Goal: Information Seeking & Learning: Learn about a topic

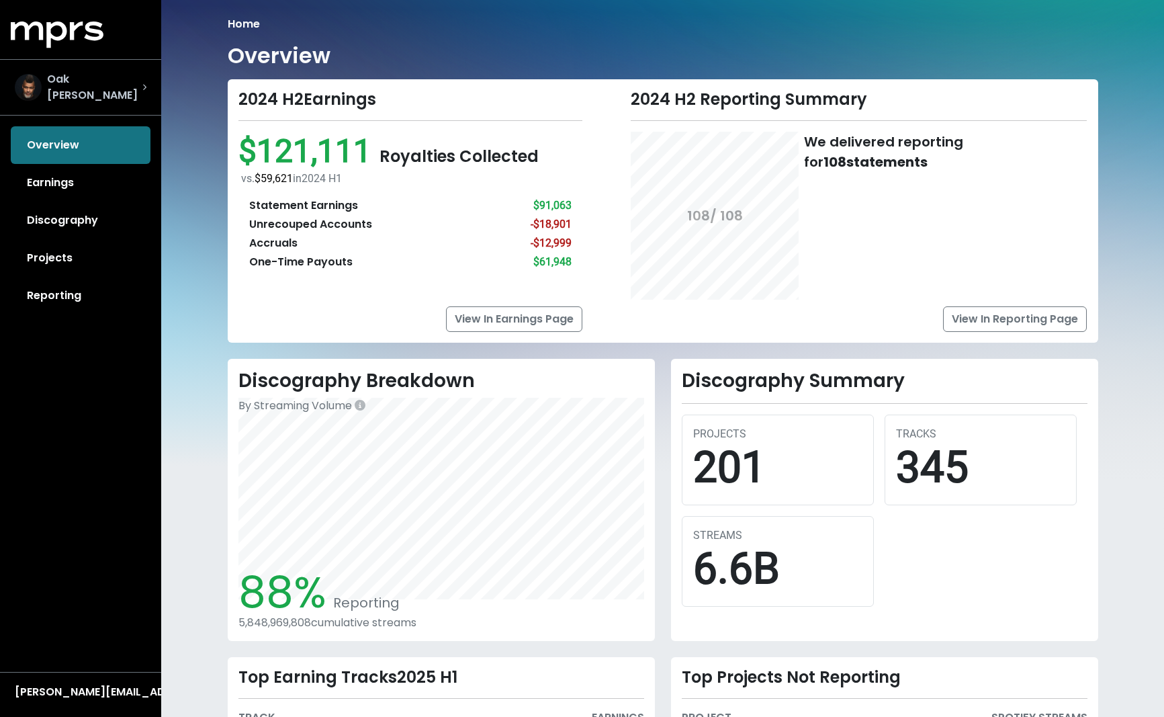
click at [90, 82] on span "Oak [PERSON_NAME]" at bounding box center [94, 87] width 95 height 32
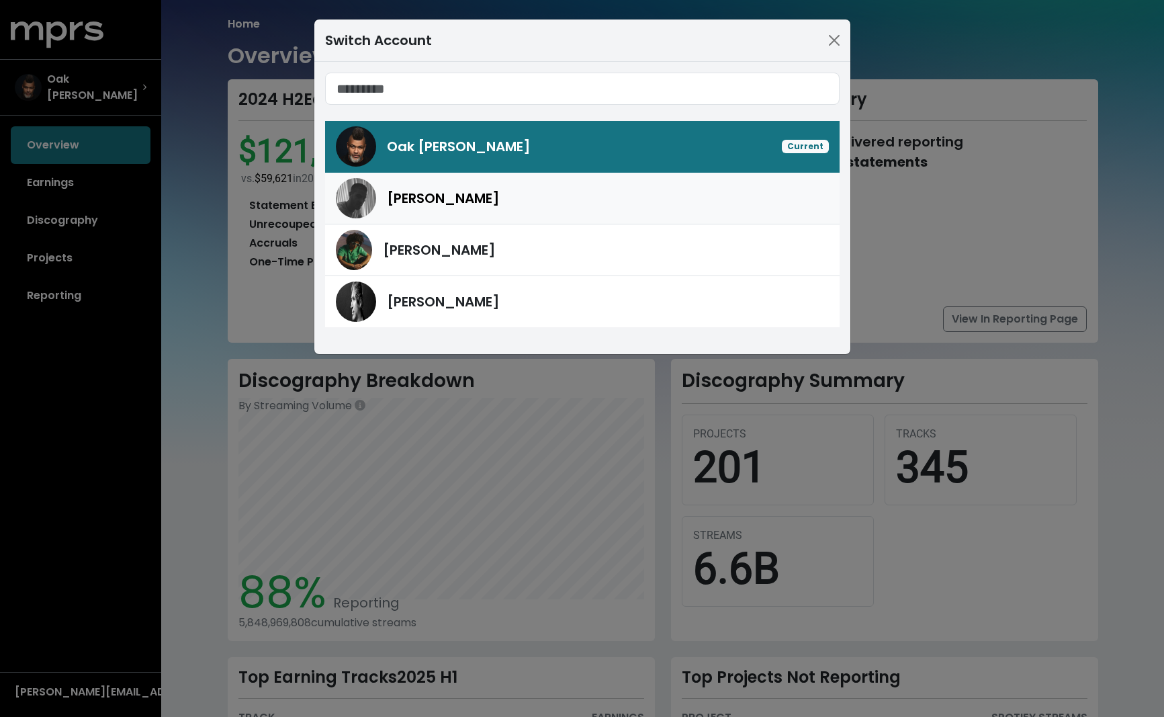
click at [451, 219] on link "[PERSON_NAME]" at bounding box center [582, 199] width 514 height 52
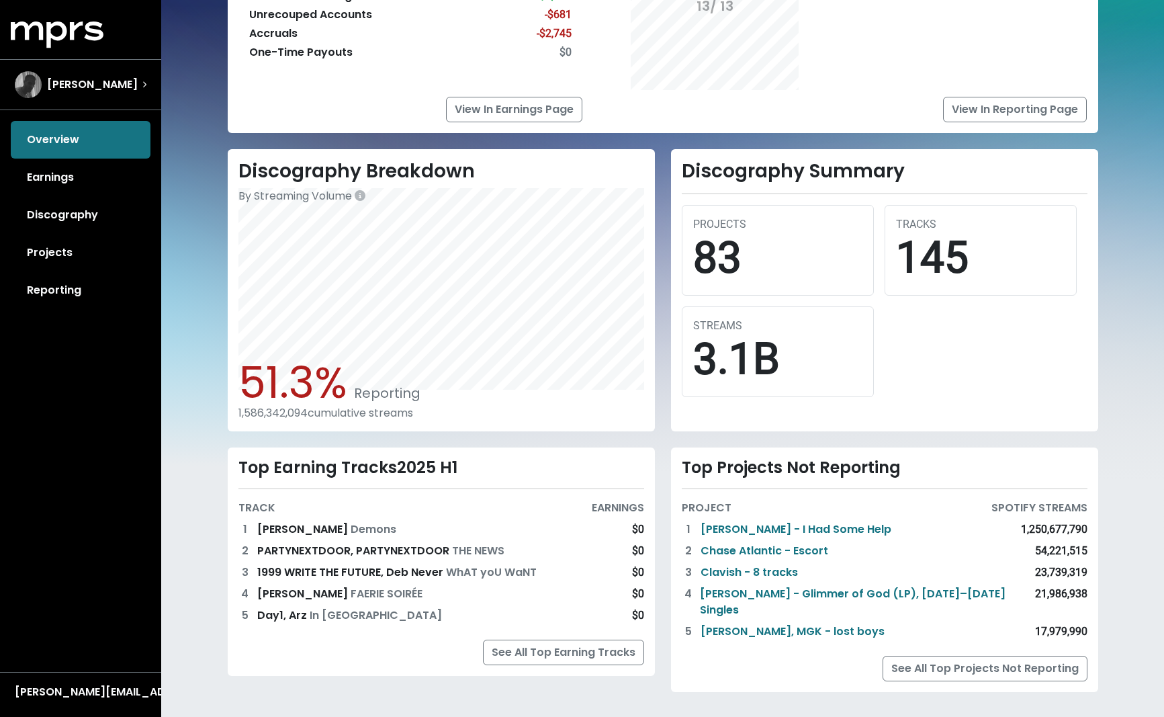
scroll to position [205, 0]
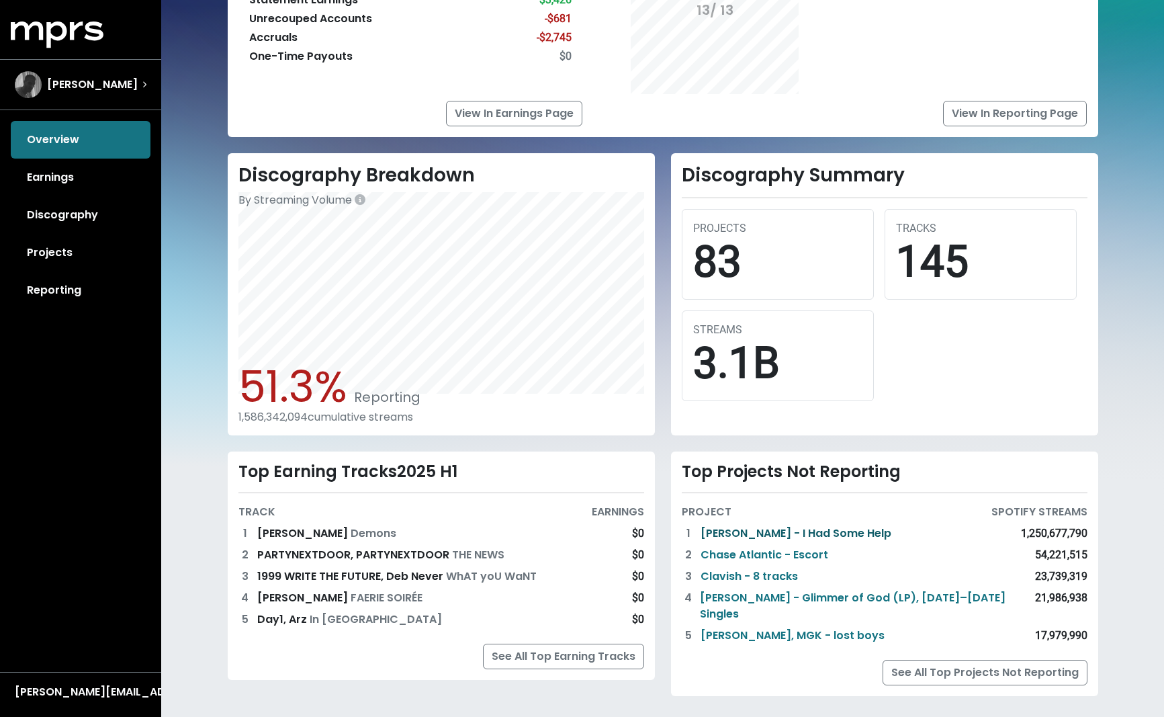
click at [731, 533] on link "[PERSON_NAME] - I Had Some Help" at bounding box center [795, 533] width 191 height 16
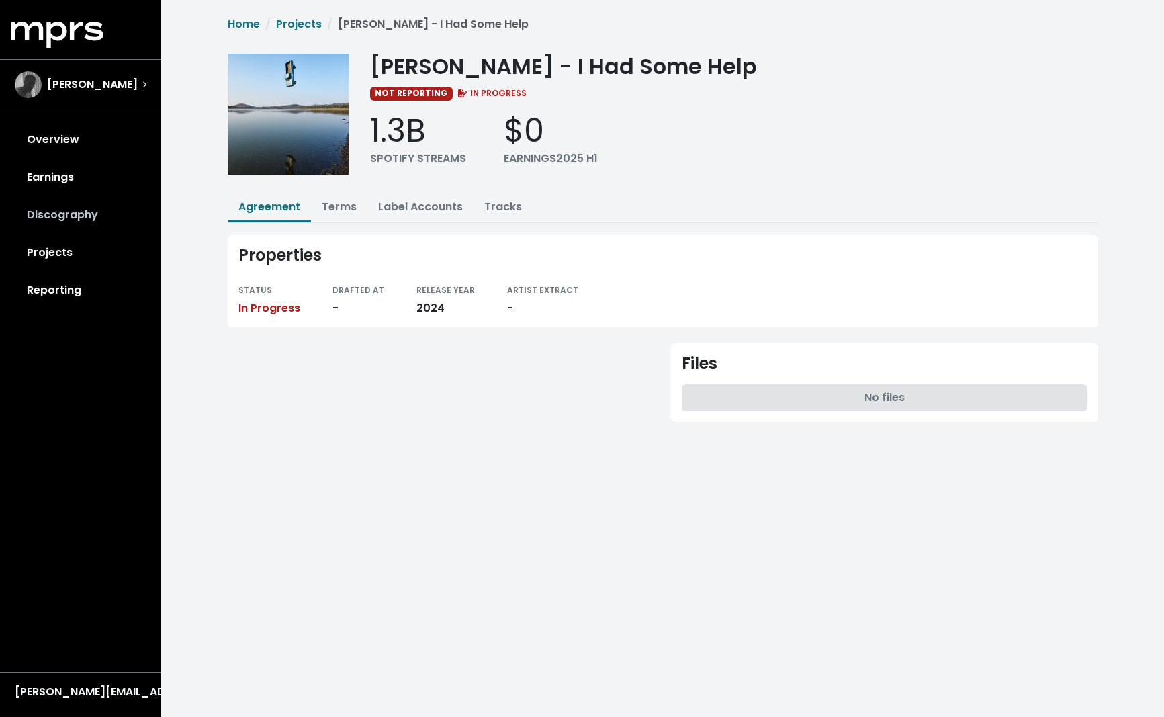
click at [67, 211] on link "Discography" at bounding box center [81, 215] width 140 height 38
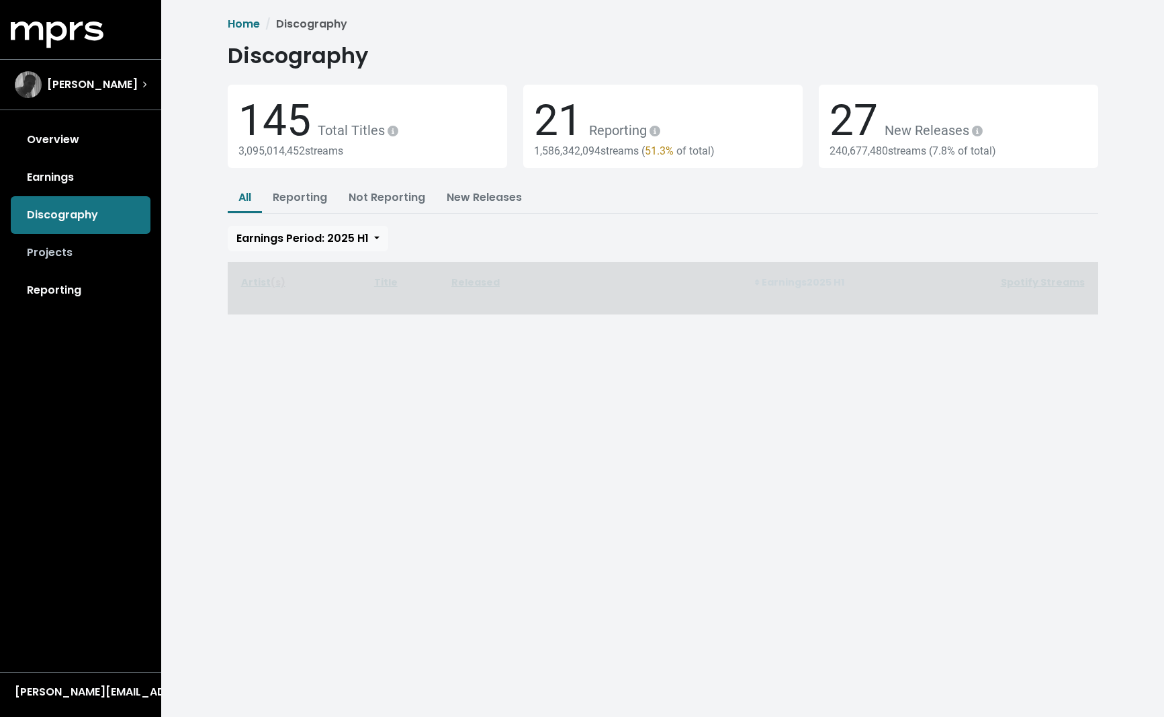
click at [56, 255] on link "Projects" at bounding box center [81, 253] width 140 height 38
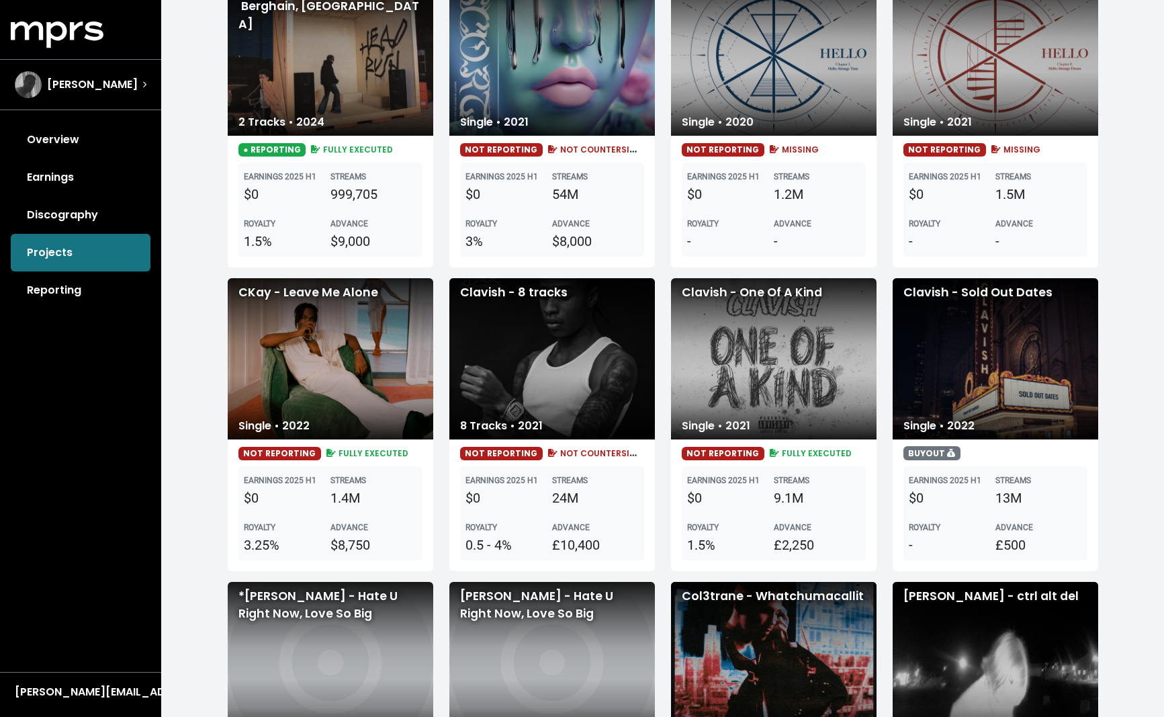
scroll to position [815, 0]
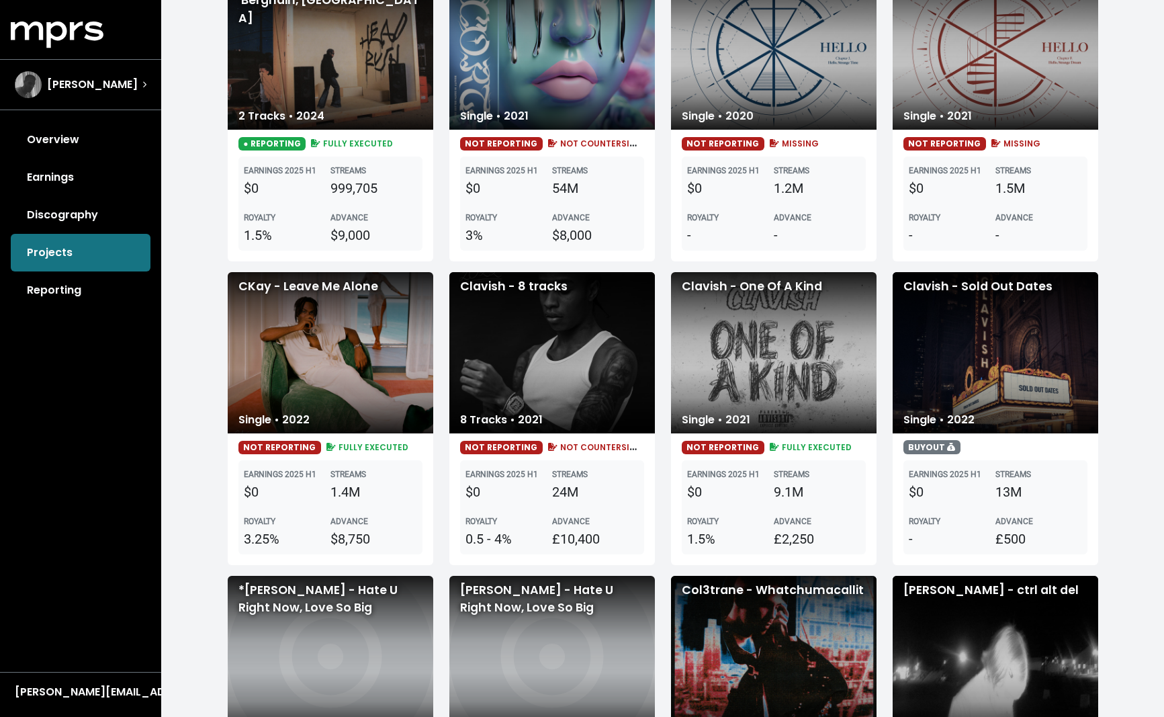
click at [800, 357] on div "Clavish - One Of A Kind" at bounding box center [773, 352] width 205 height 161
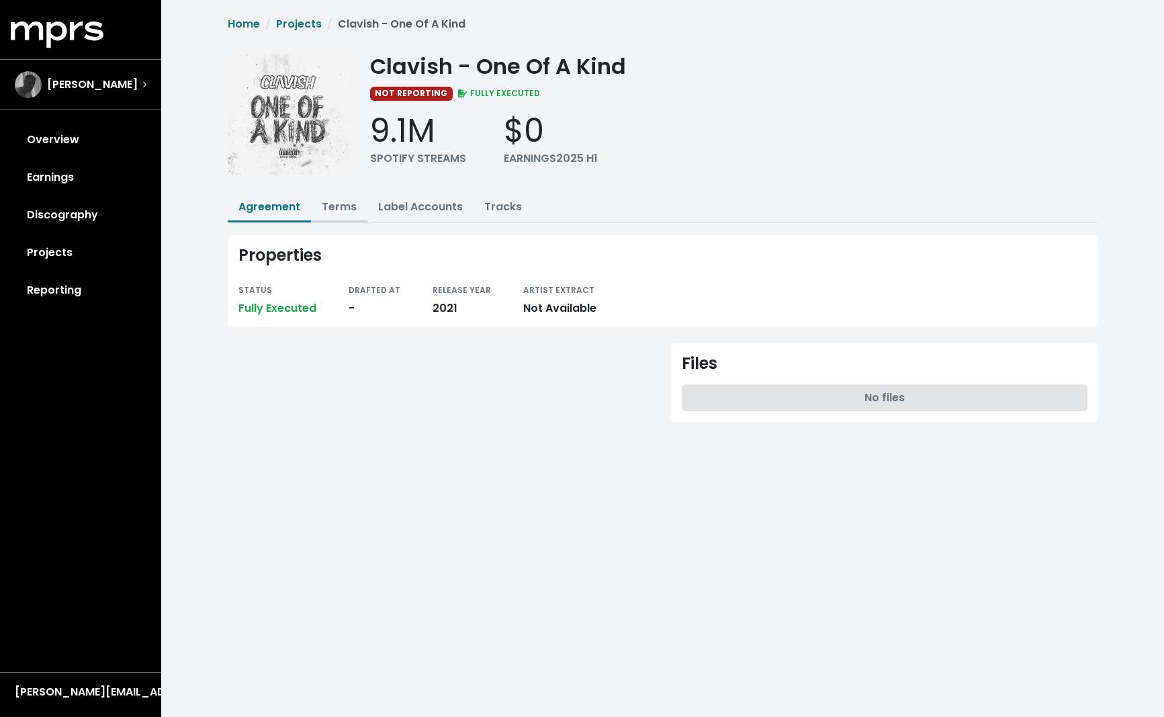
click at [330, 199] on link "Terms" at bounding box center [339, 206] width 35 height 15
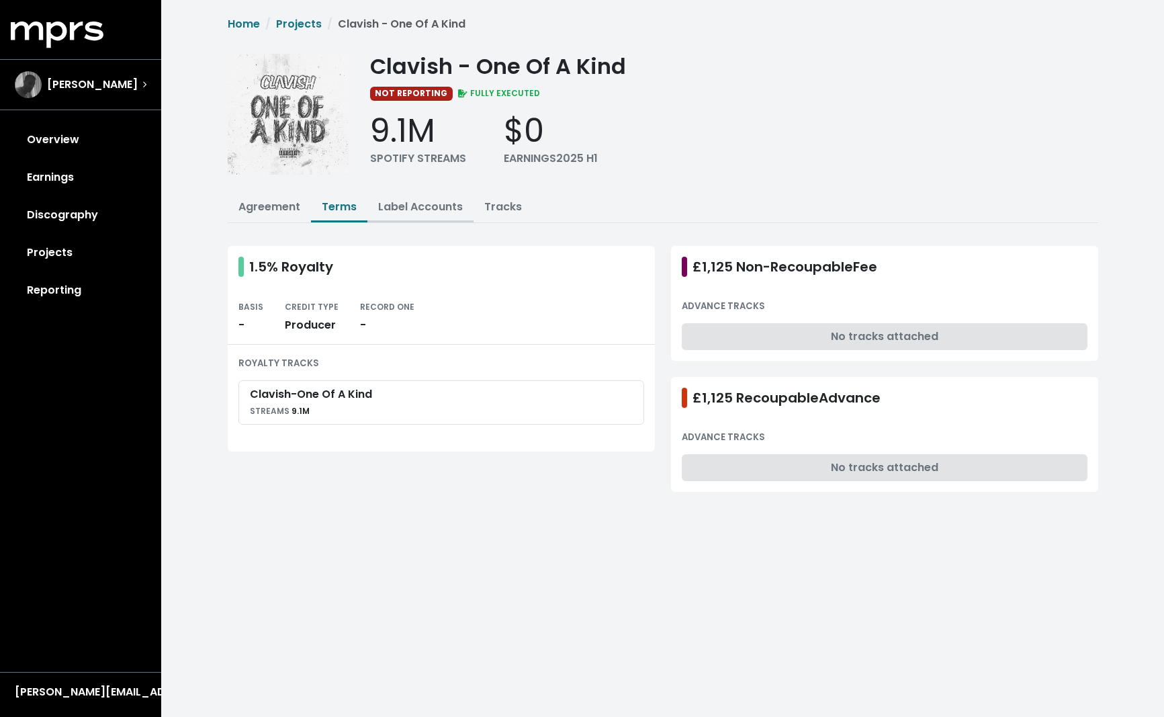
click at [419, 205] on link "Label Accounts" at bounding box center [420, 206] width 85 height 15
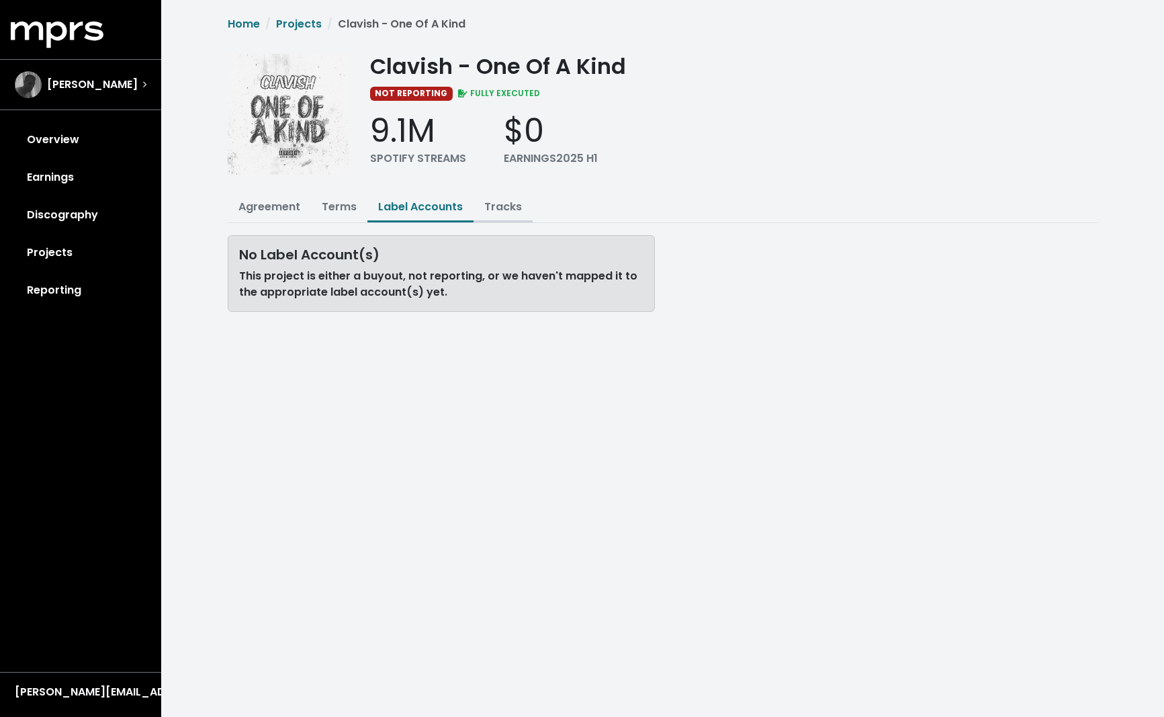
drag, startPoint x: 504, startPoint y: 208, endPoint x: 477, endPoint y: 207, distance: 26.9
click at [503, 208] on link "Tracks" at bounding box center [503, 206] width 38 height 15
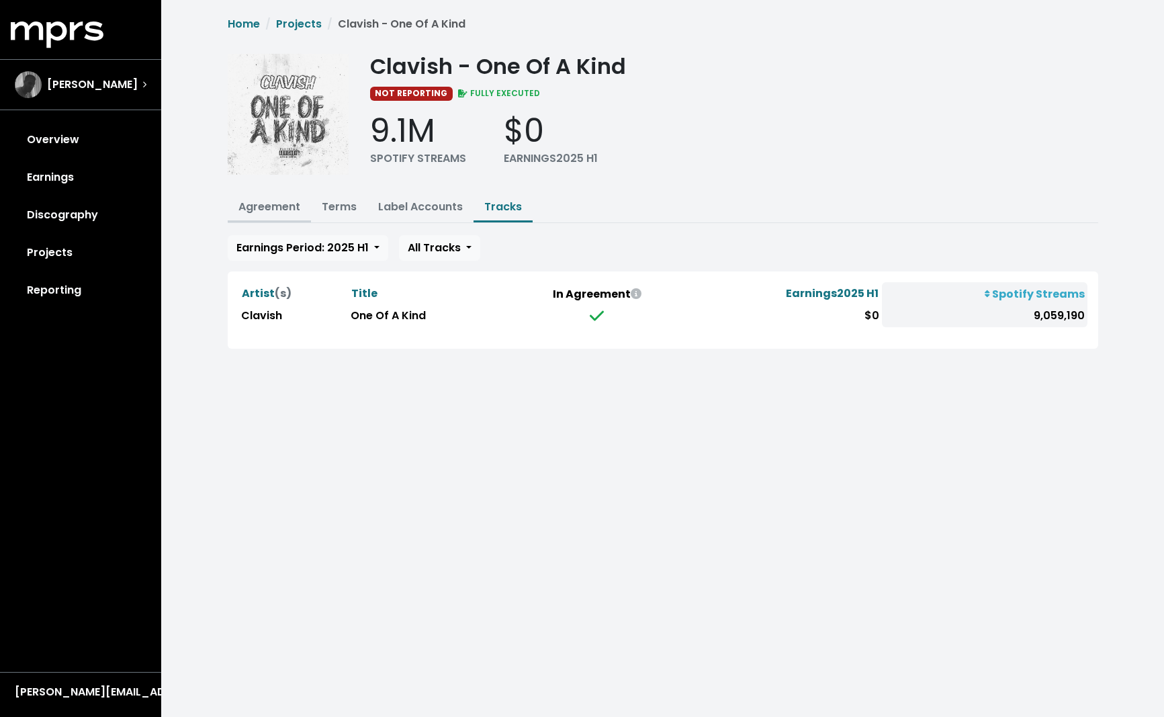
click at [271, 207] on link "Agreement" at bounding box center [269, 206] width 62 height 15
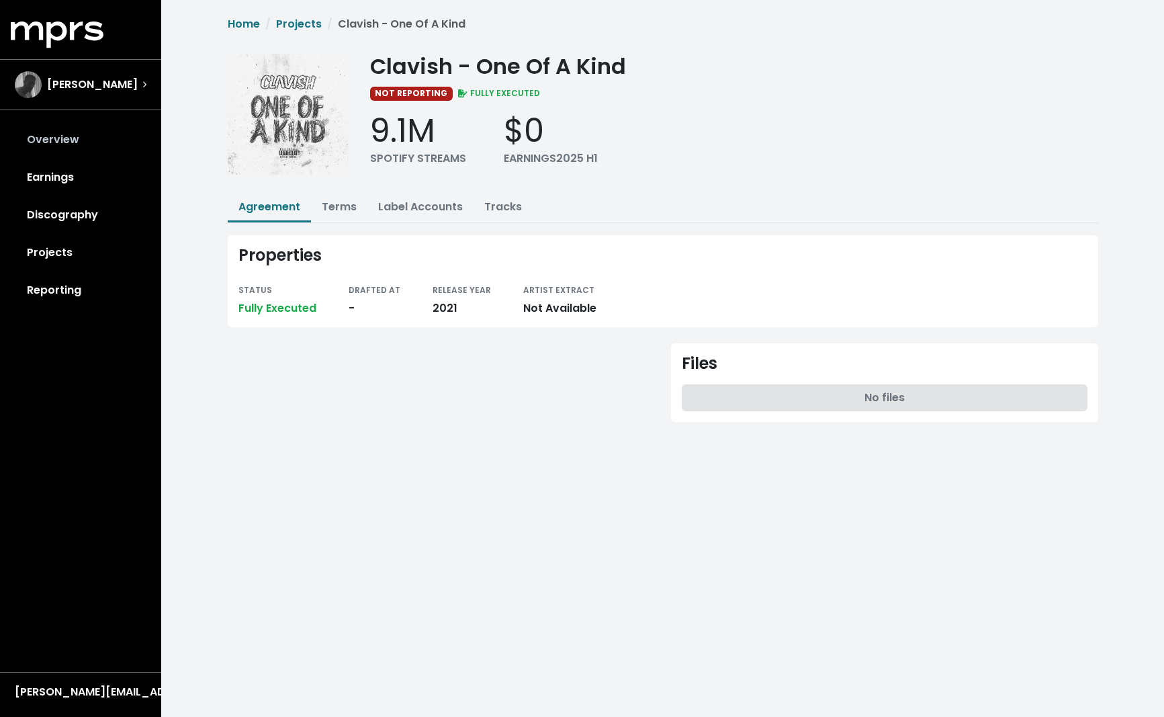
click at [48, 143] on link "Overview" at bounding box center [81, 140] width 140 height 38
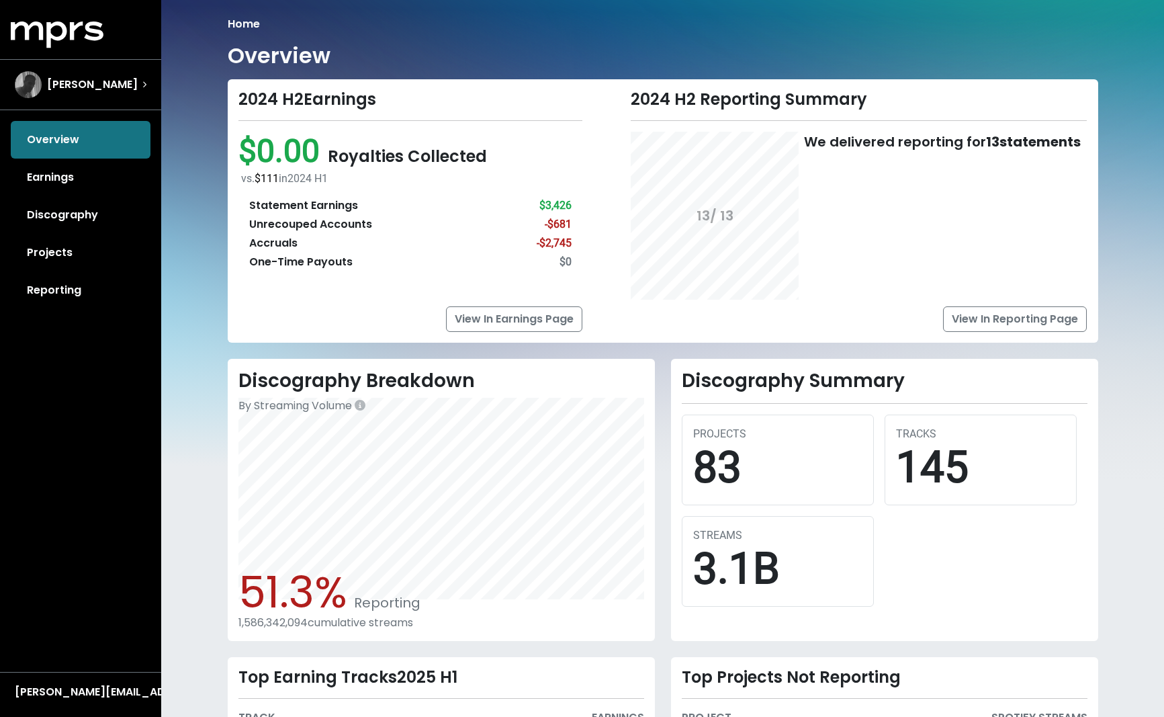
scroll to position [205, 0]
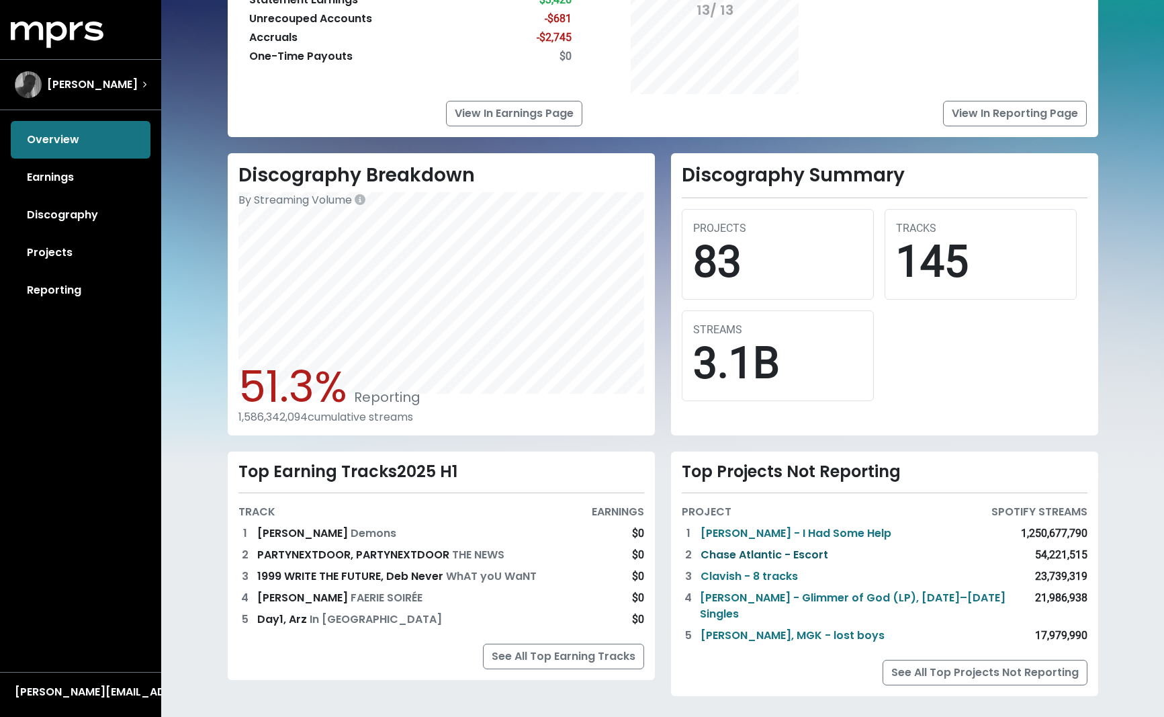
click at [749, 557] on link "Chase Atlantic - Escort" at bounding box center [764, 555] width 128 height 16
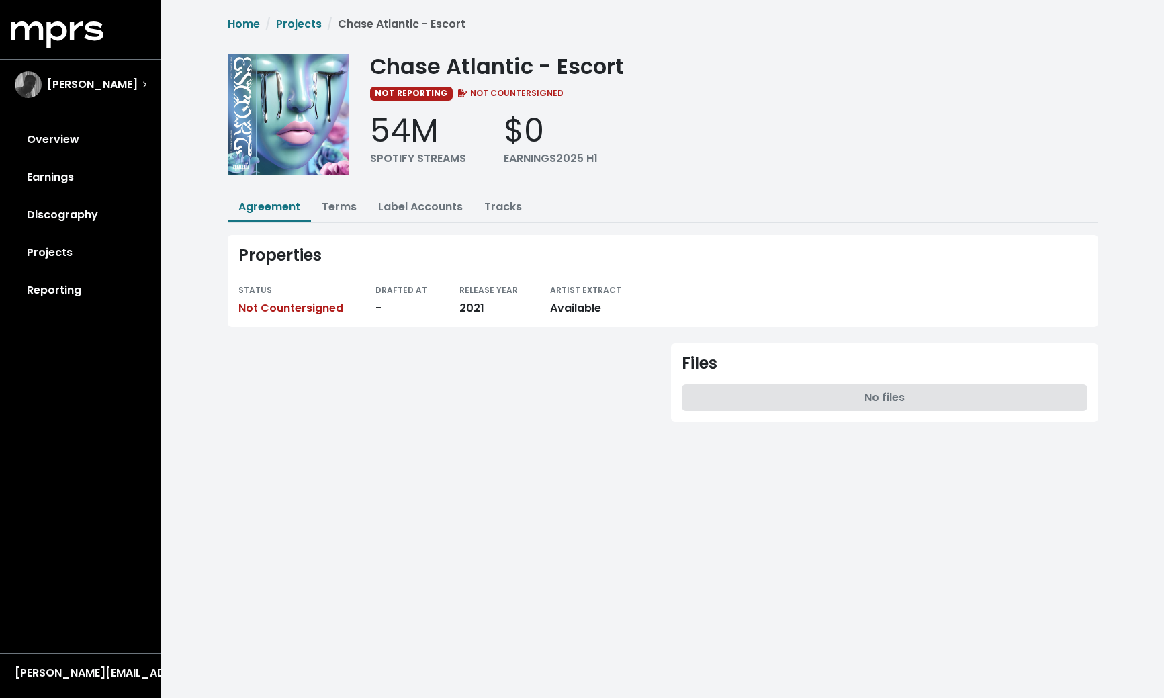
drag, startPoint x: 447, startPoint y: 139, endPoint x: 888, endPoint y: 66, distance: 447.2
click at [453, 138] on div "54M" at bounding box center [418, 130] width 96 height 39
click at [446, 198] on button "Label Accounts" at bounding box center [420, 207] width 106 height 29
click at [439, 206] on link "Label Accounts" at bounding box center [420, 206] width 85 height 15
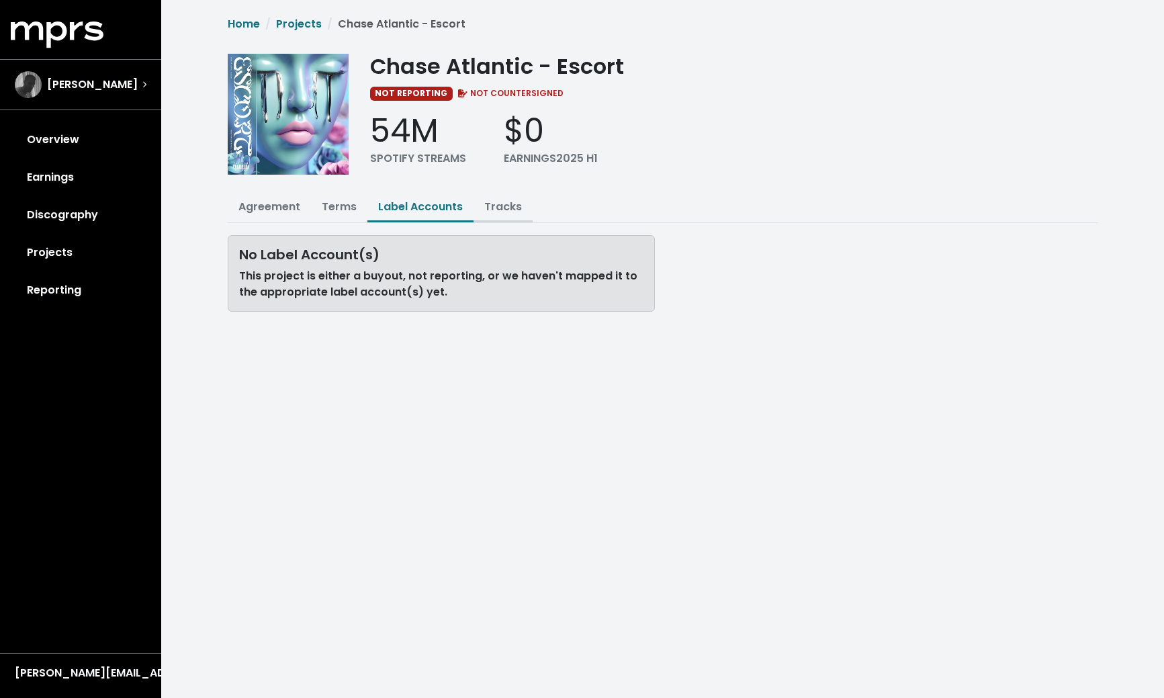
click at [500, 210] on link "Tracks" at bounding box center [503, 206] width 38 height 15
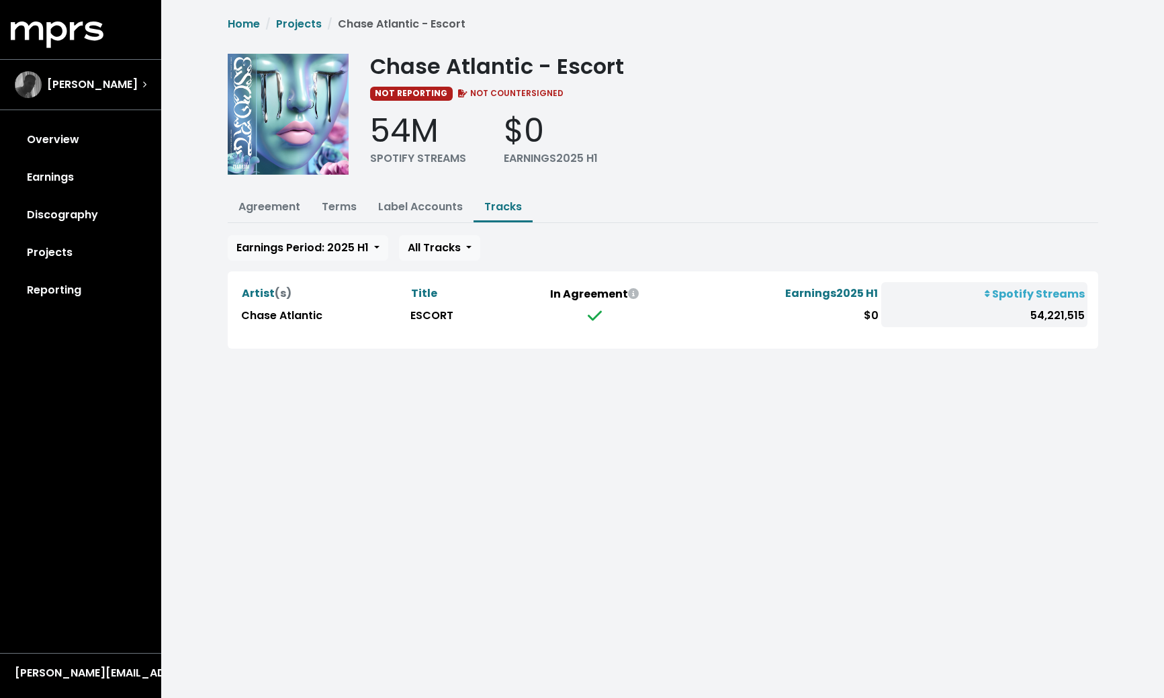
click at [593, 318] on icon at bounding box center [595, 315] width 14 height 10
